Goal: Transaction & Acquisition: Purchase product/service

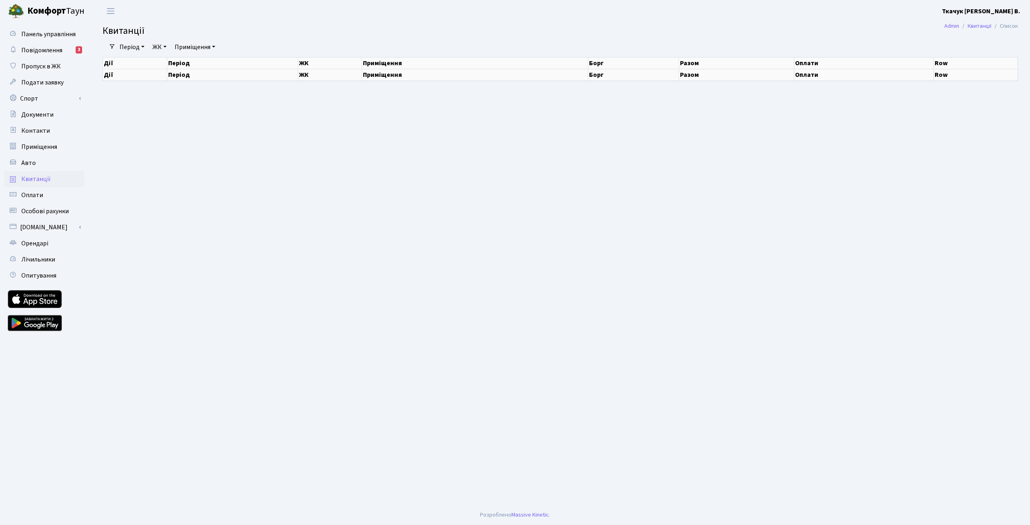
select select "25"
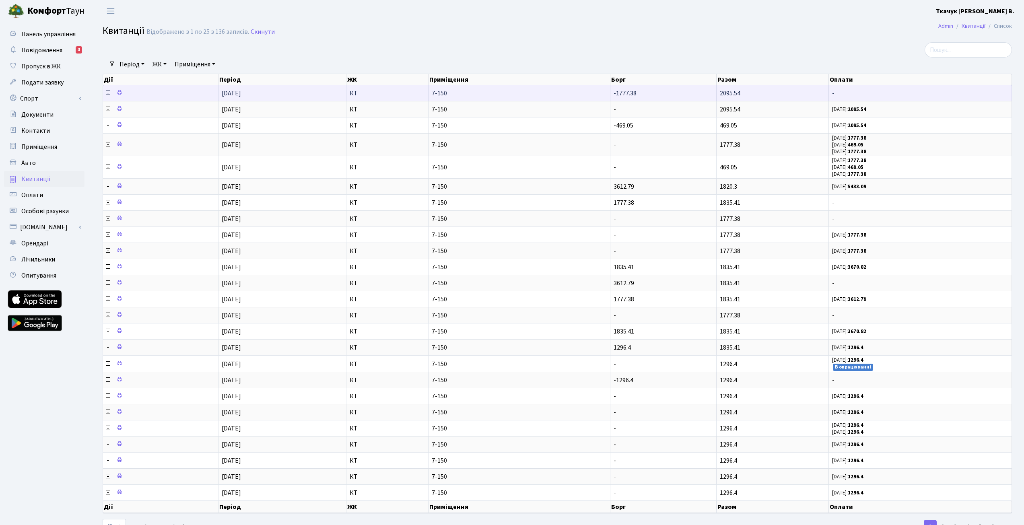
click at [107, 91] on icon at bounding box center [108, 93] width 6 height 6
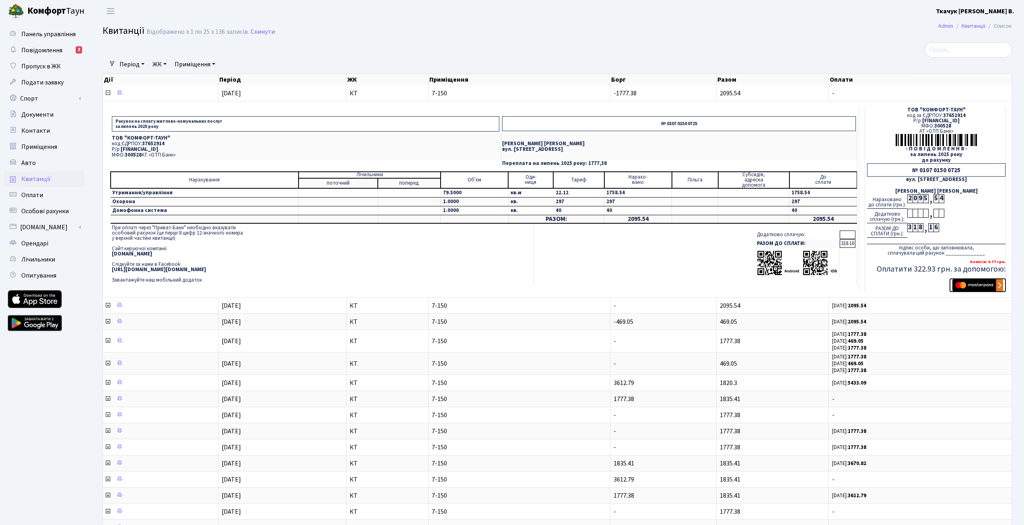
click at [973, 284] on img "submit" at bounding box center [977, 285] width 51 height 12
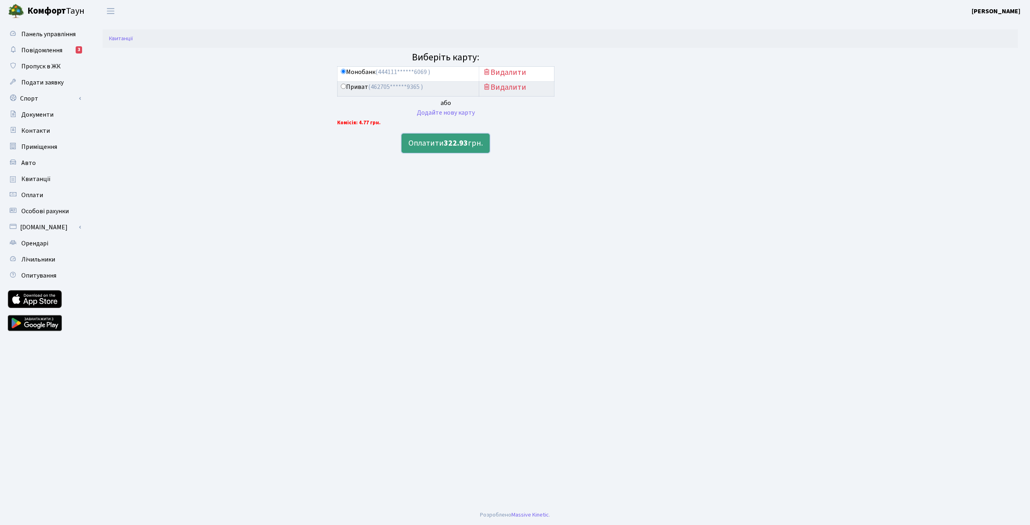
click at [434, 147] on button "Оплатити 322.93 грн." at bounding box center [446, 143] width 88 height 19
